Goal: Task Accomplishment & Management: Use online tool/utility

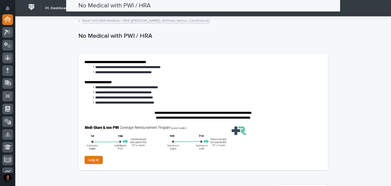
scroll to position [56, 0]
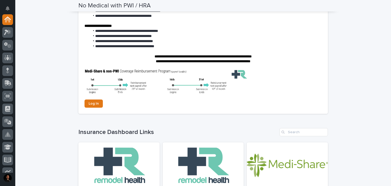
click at [37, 85] on div "**********" at bounding box center [203, 157] width 376 height 392
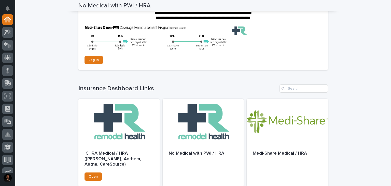
scroll to position [16, 0]
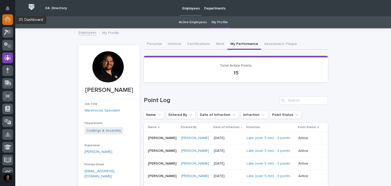
click at [4, 19] on icon at bounding box center [7, 18] width 7 height 3
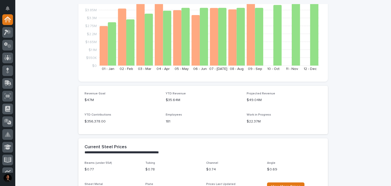
scroll to position [61, 0]
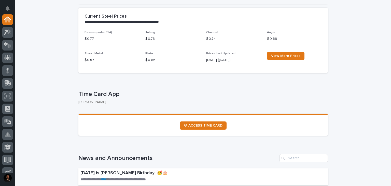
scroll to position [82, 0]
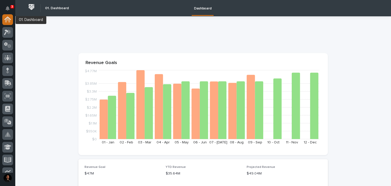
click at [10, 21] on icon at bounding box center [7, 20] width 7 height 6
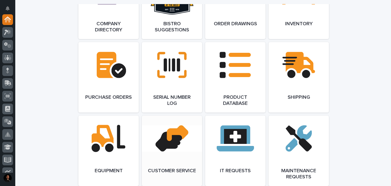
scroll to position [448, 0]
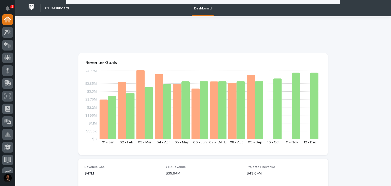
scroll to position [713, 0]
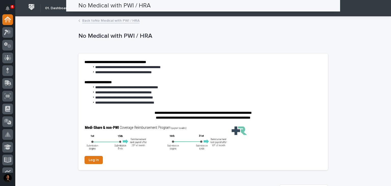
scroll to position [114, 0]
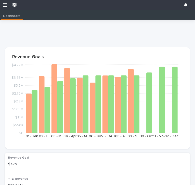
click at [14, 5] on img at bounding box center [14, 5] width 7 height 7
click at [3, 4] on icon "button" at bounding box center [5, 5] width 4 height 4
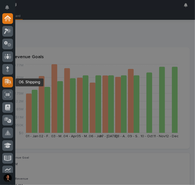
click at [7, 79] on icon at bounding box center [8, 81] width 7 height 5
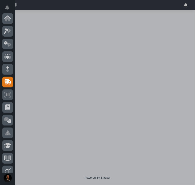
scroll to position [64, 0]
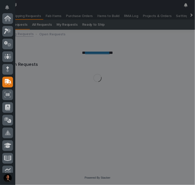
scroll to position [64, 0]
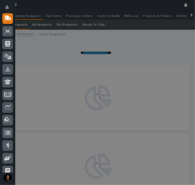
click at [109, 16] on div "My Settings Log Out" at bounding box center [97, 92] width 195 height 185
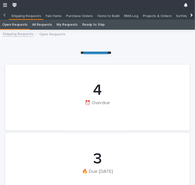
click at [109, 16] on p "Items to Build" at bounding box center [108, 14] width 22 height 8
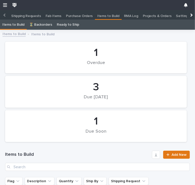
click at [108, 16] on p "Items to Build" at bounding box center [108, 14] width 22 height 8
click at [20, 22] on link "Items to Build" at bounding box center [13, 25] width 22 height 10
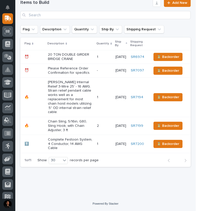
click at [73, 128] on p "Chain Sling, 5/16in, G80, Sling Hook, with Chain Adjuster, 3 ft" at bounding box center [70, 125] width 45 height 13
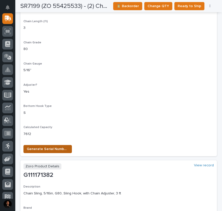
scroll to position [278, 0]
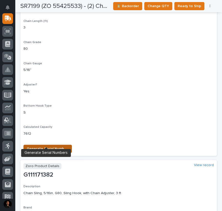
click at [62, 145] on span "Generate Serial Numbers" at bounding box center [48, 148] width 42 height 6
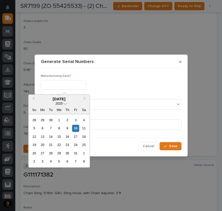
click at [66, 86] on input "text" at bounding box center [63, 84] width 45 height 9
click at [77, 128] on div "10" at bounding box center [75, 128] width 7 height 7
type input "**********"
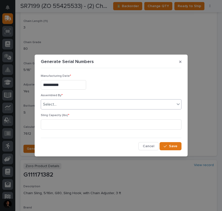
click at [64, 105] on div "Select..." at bounding box center [108, 104] width 134 height 8
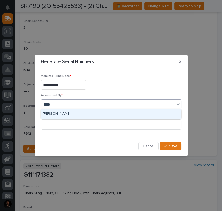
type input "*****"
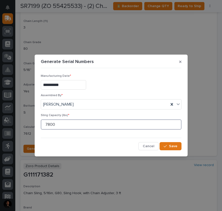
type input "7800"
click at [174, 150] on div "**********" at bounding box center [110, 110] width 143 height 82
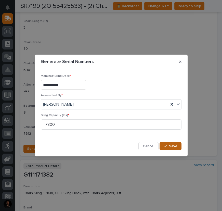
click at [176, 145] on span "Save" at bounding box center [173, 146] width 8 height 5
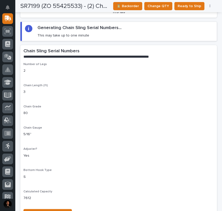
scroll to position [162, 0]
